Goal: Transaction & Acquisition: Purchase product/service

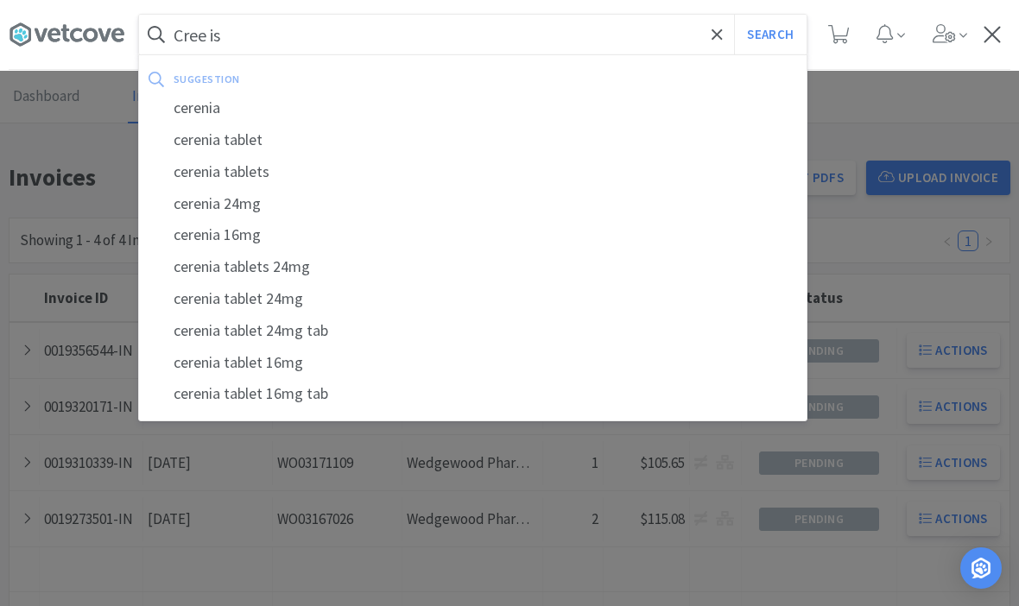
type input "Cree is"
click at [769, 35] on button "Search" at bounding box center [770, 35] width 72 height 40
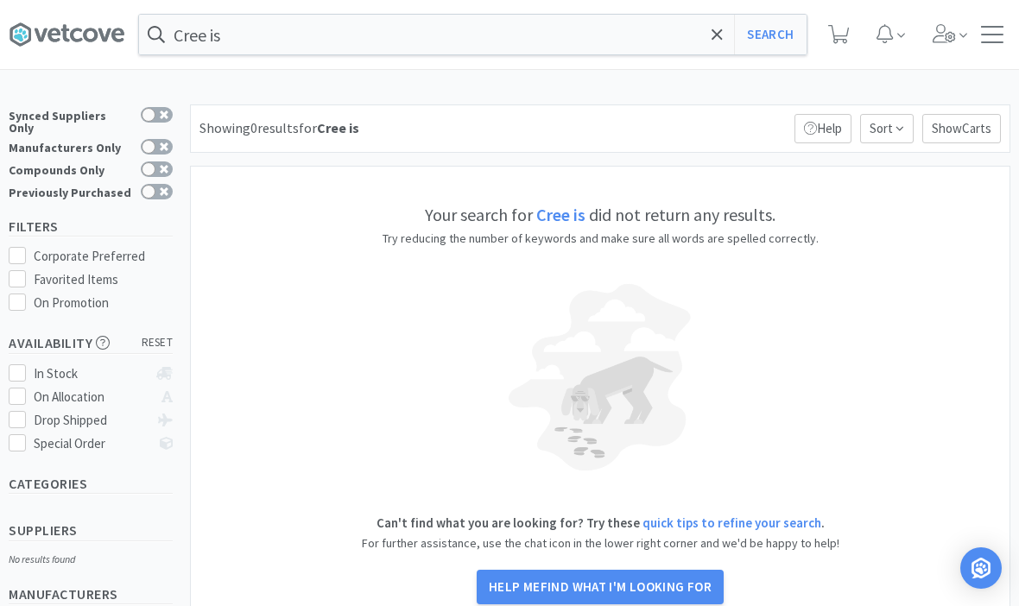
click at [712, 42] on icon at bounding box center [716, 34] width 11 height 17
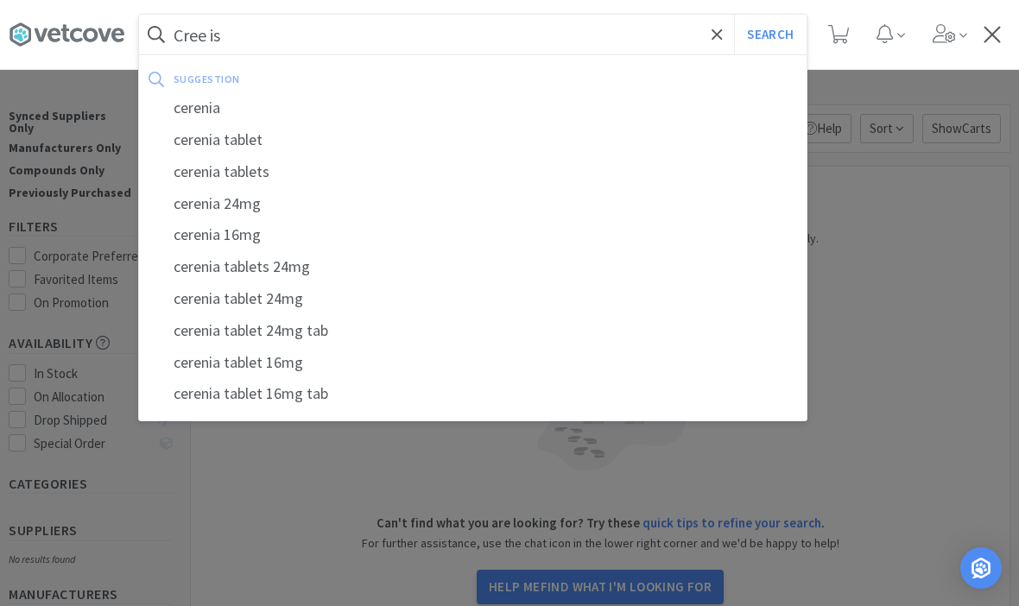
type input "Cree is"
click at [769, 35] on button "Search" at bounding box center [770, 35] width 72 height 40
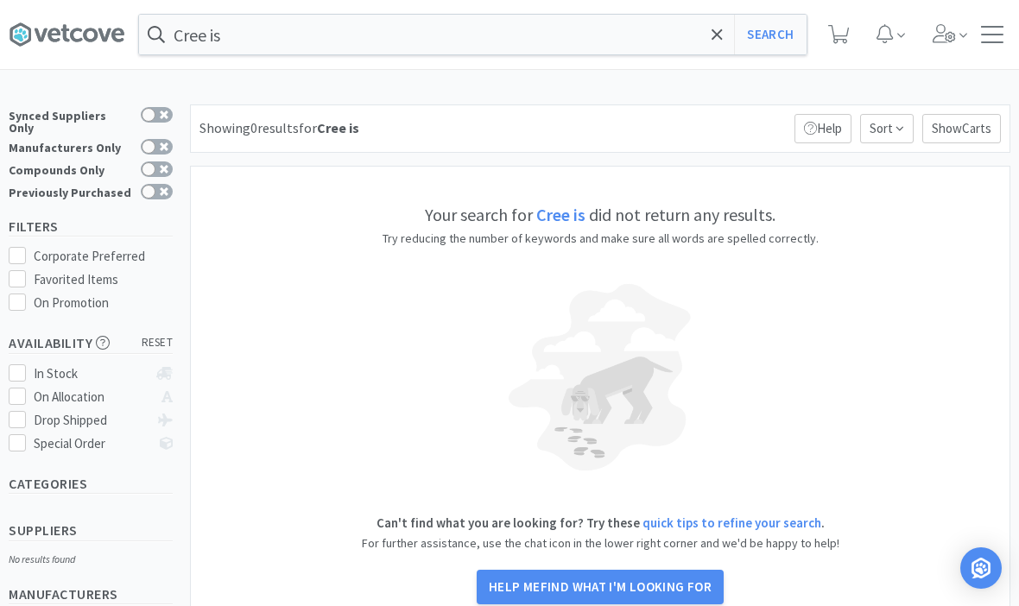
click at [709, 42] on span at bounding box center [717, 34] width 20 height 36
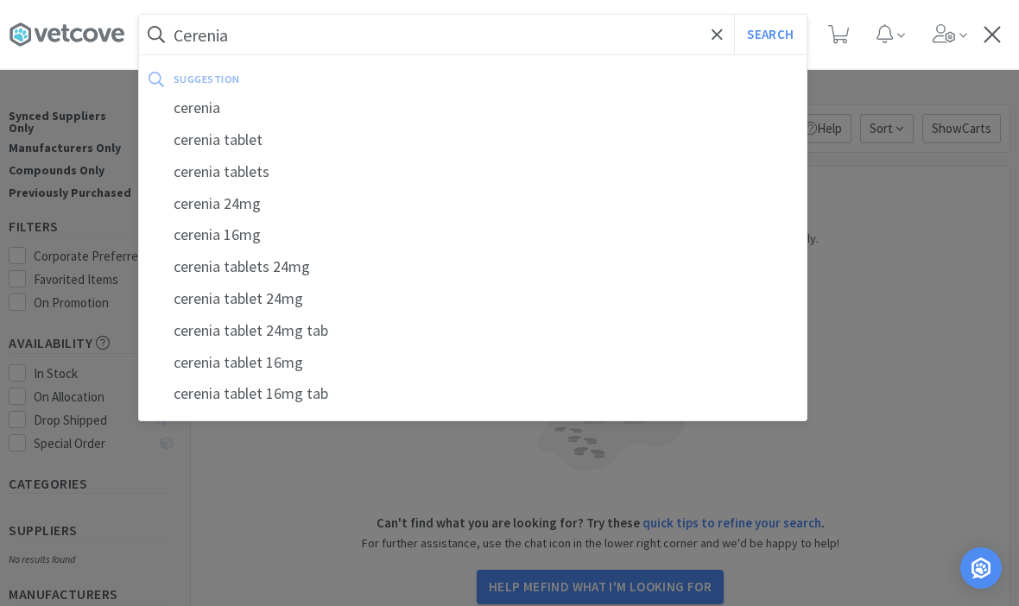
click at [211, 110] on div "cerenia" at bounding box center [472, 108] width 667 height 32
type input "cerenia"
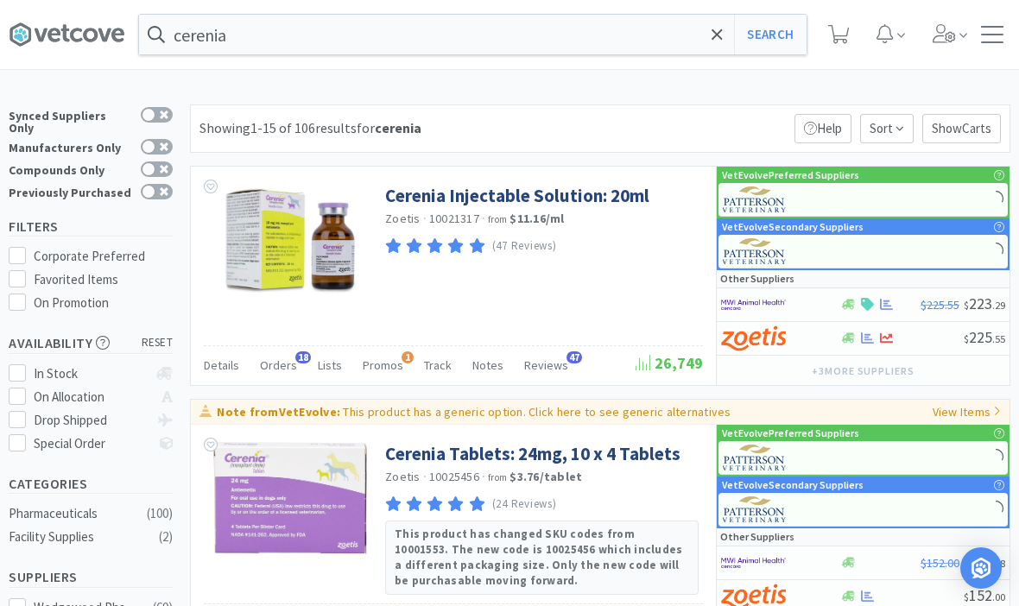
click at [288, 368] on span "Orders" at bounding box center [278, 365] width 37 height 16
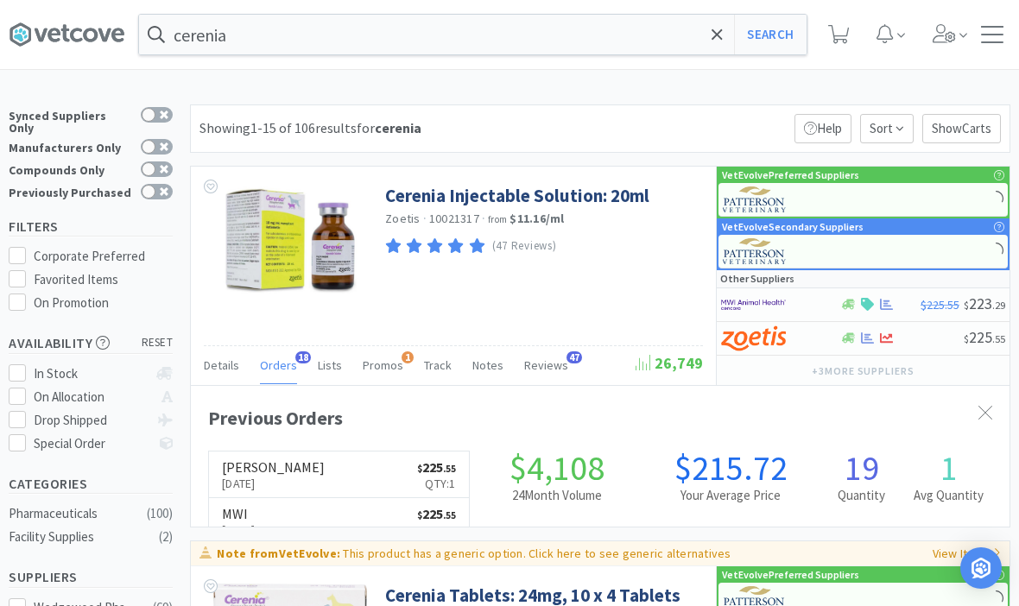
scroll to position [463, 818]
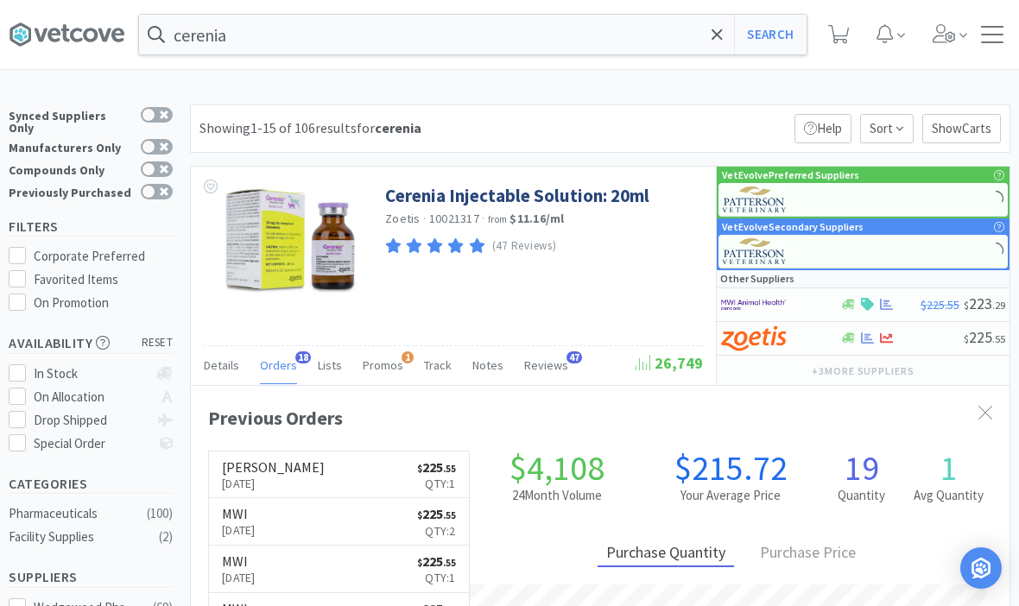
click at [496, 188] on link "Cerenia Injectable Solution: 20ml" at bounding box center [517, 195] width 264 height 23
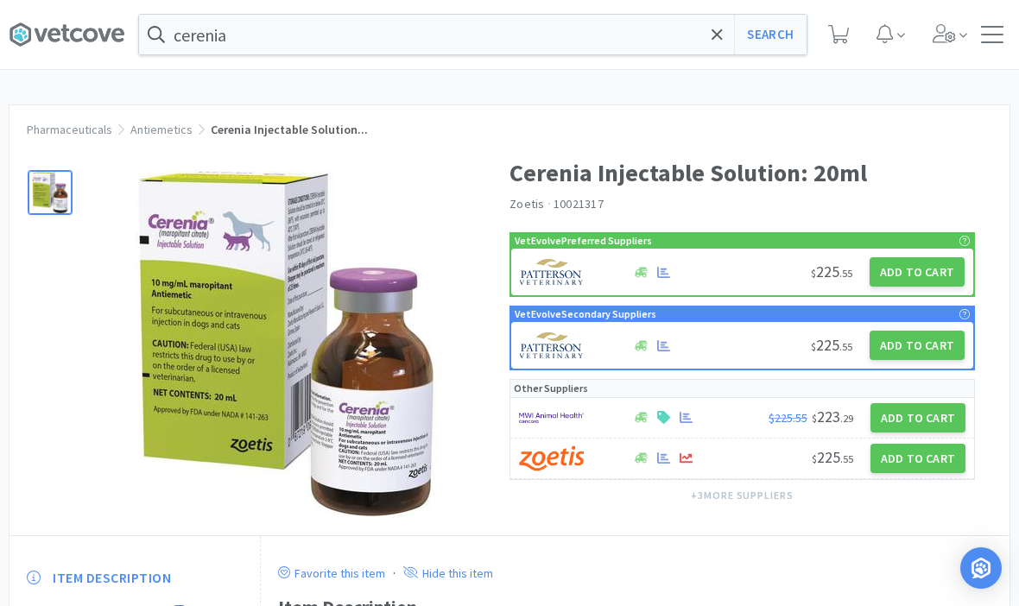
click at [911, 274] on button "Add to Cart" at bounding box center [916, 271] width 95 height 29
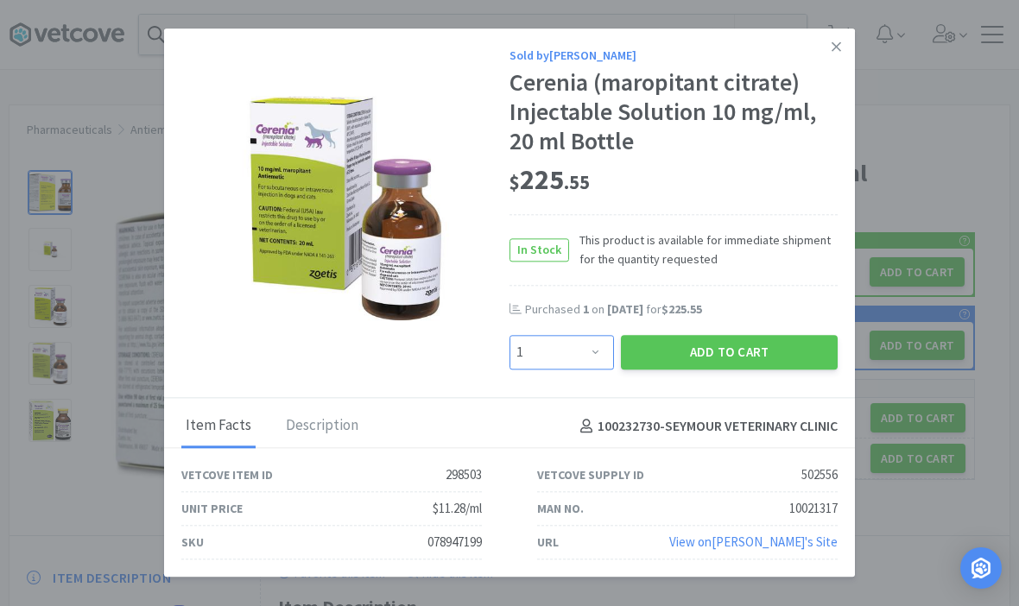
click at [574, 353] on select "Enter Quantity 1 2 3 4 5 6 7 8 9 10 11 12 13 14 15 16 17 18 19 20 Enter Quantity" at bounding box center [561, 352] width 104 height 35
select select "2"
click at [715, 344] on button "Add to Cart" at bounding box center [729, 352] width 217 height 35
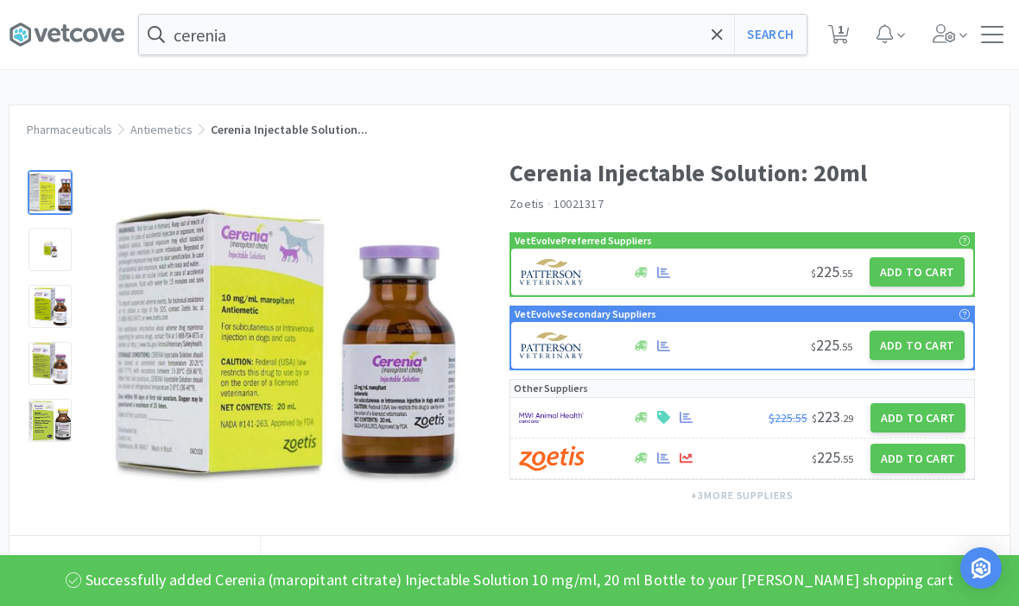
click at [706, 48] on input "cerenia" at bounding box center [472, 35] width 667 height 40
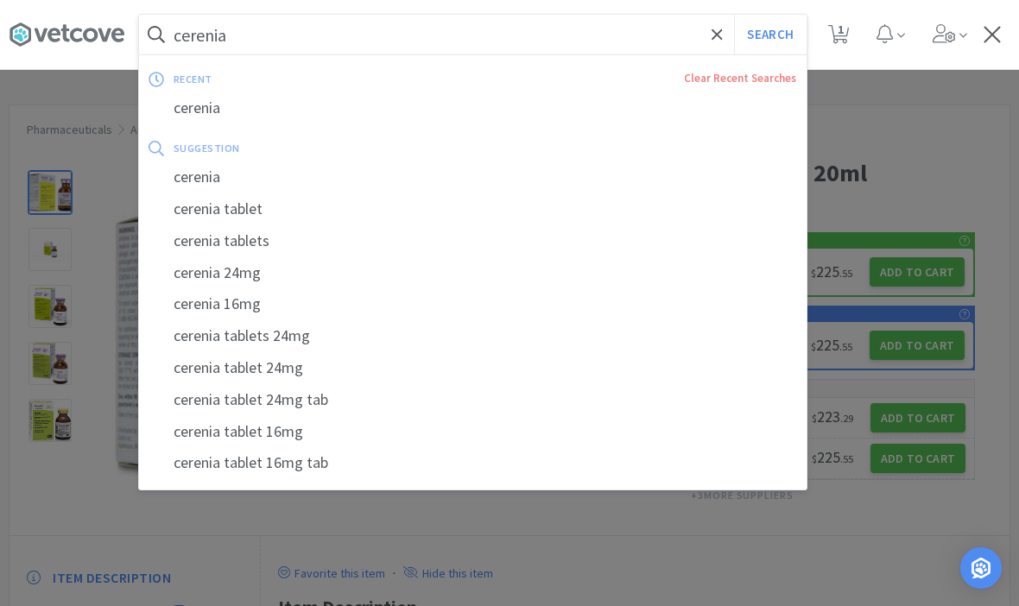
click at [716, 36] on icon at bounding box center [716, 34] width 11 height 17
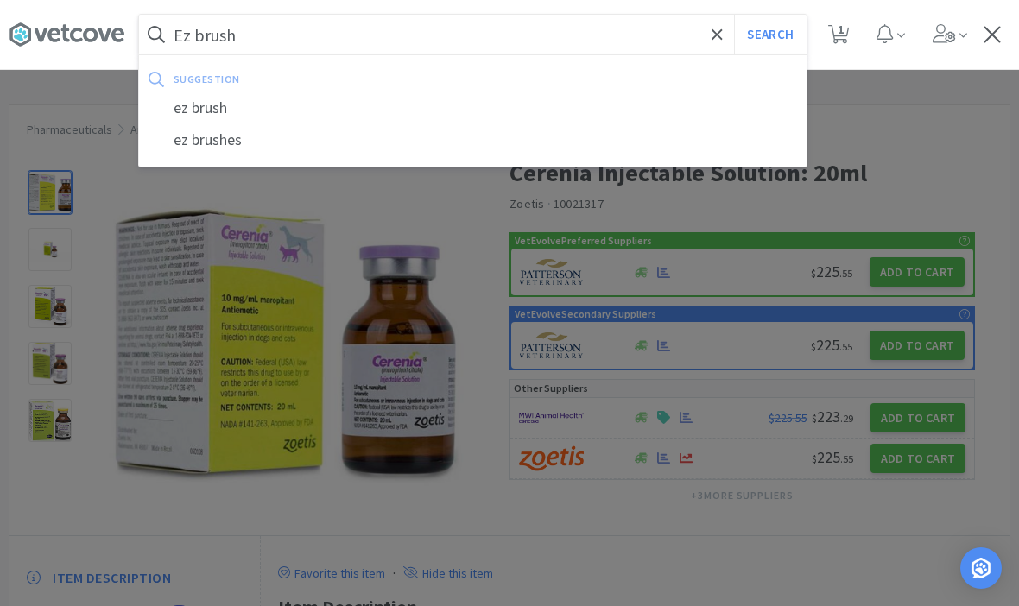
type input "Ez brush"
click at [769, 35] on button "Search" at bounding box center [770, 35] width 72 height 40
select select "2"
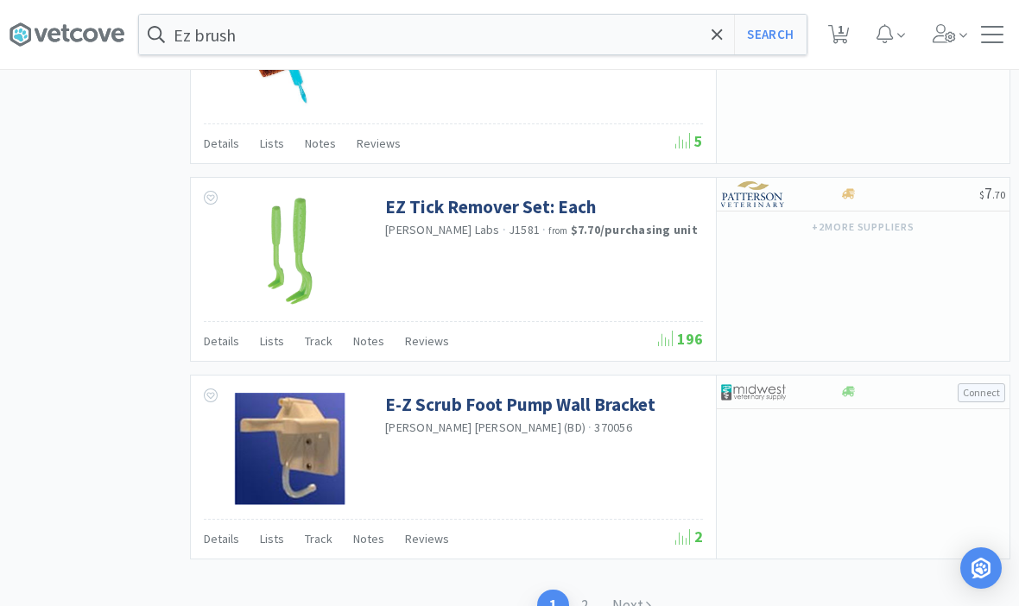
scroll to position [2707, 0]
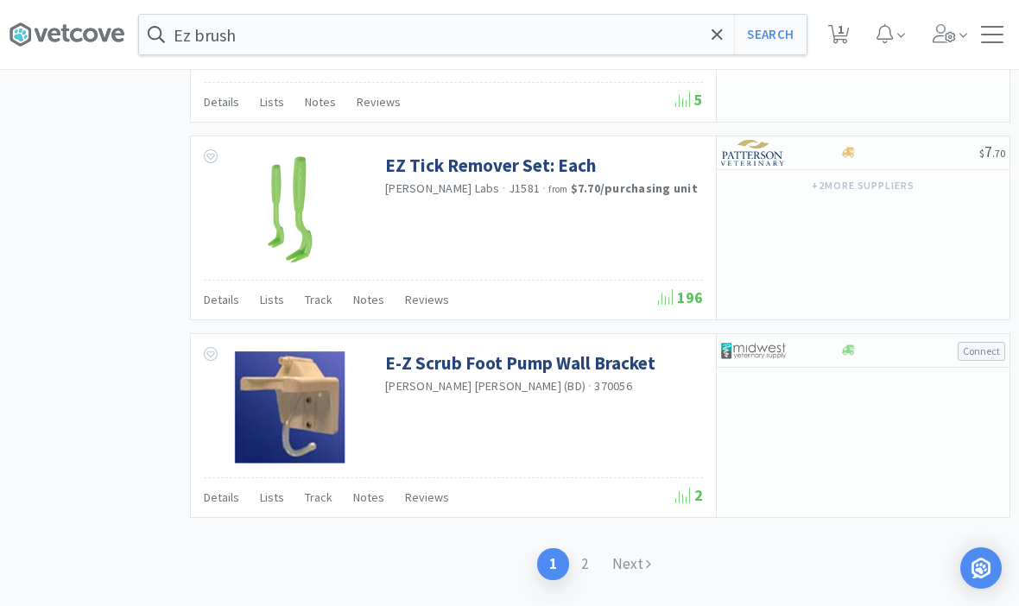
click at [646, 556] on icon at bounding box center [648, 563] width 5 height 15
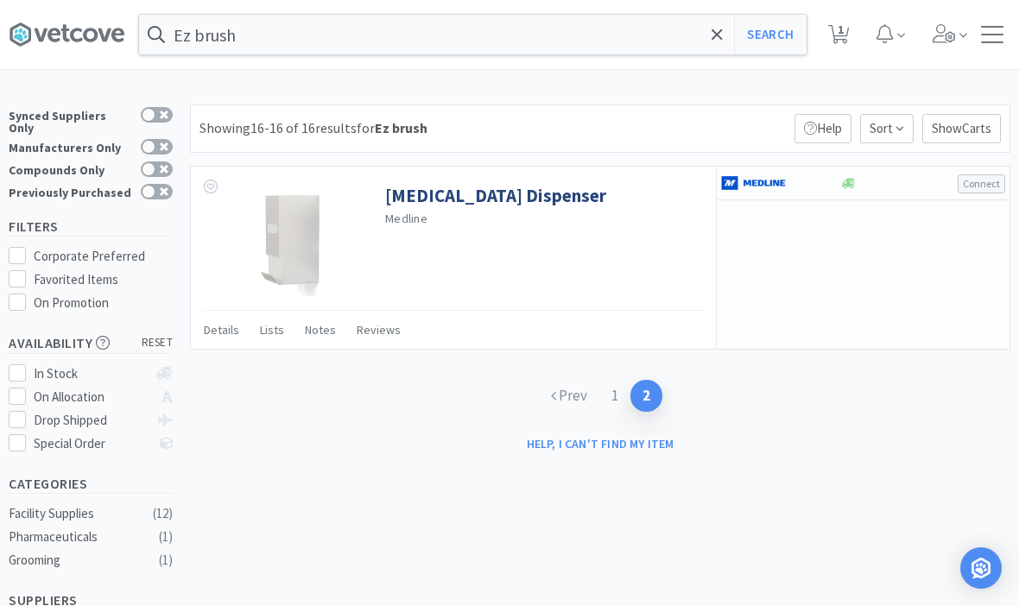
click at [614, 387] on link "1" at bounding box center [614, 396] width 31 height 32
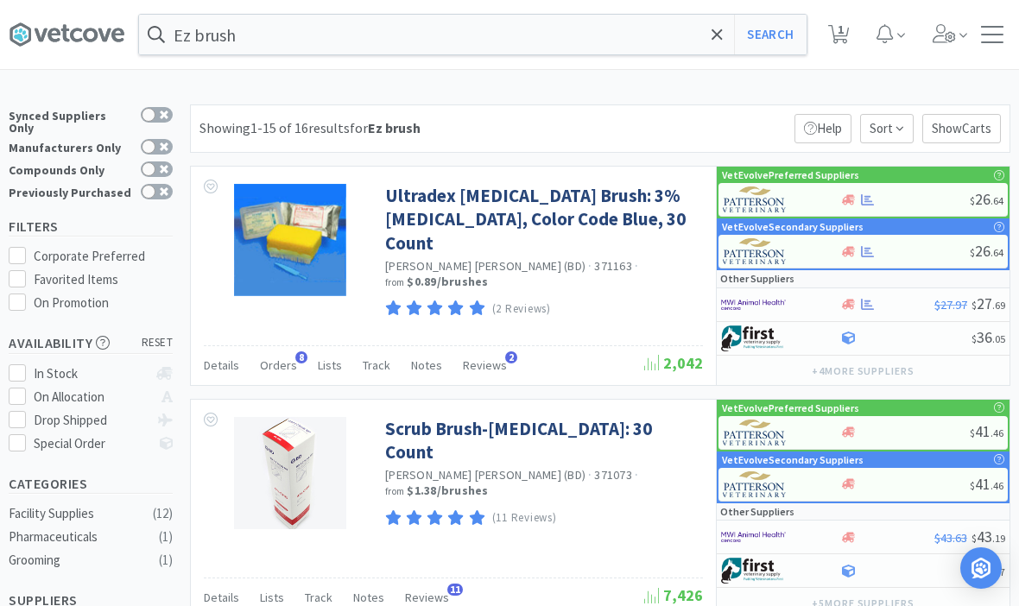
click at [716, 34] on icon at bounding box center [716, 33] width 10 height 10
